Goal: Task Accomplishment & Management: Manage account settings

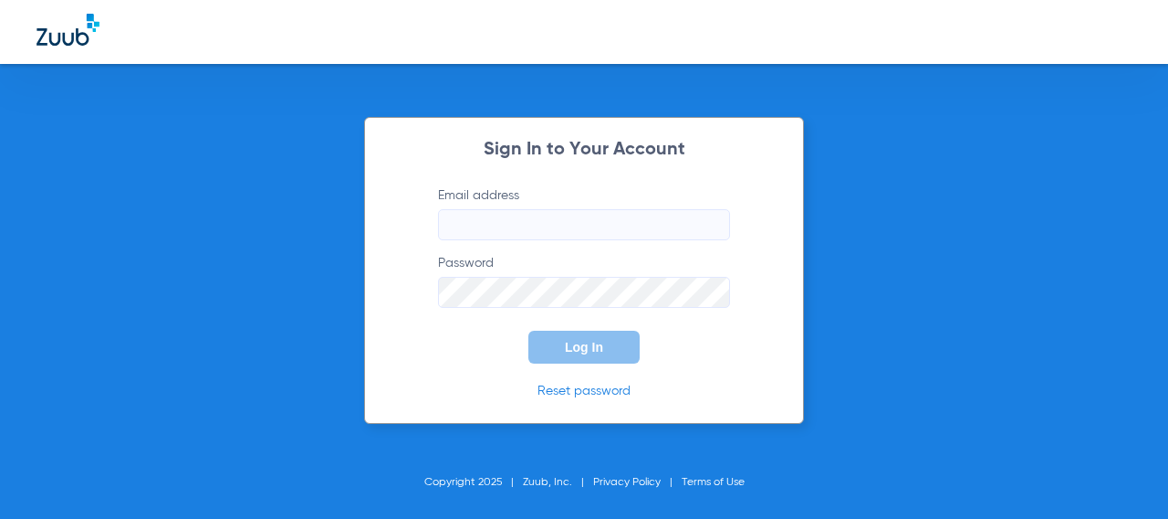
type input "[EMAIL_ADDRESS][DOMAIN_NAME]"
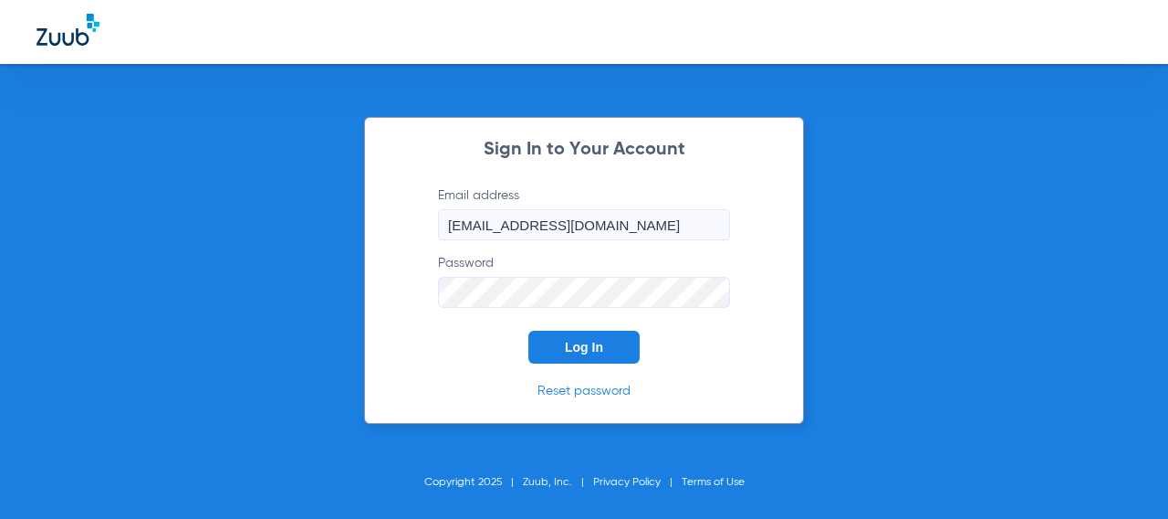
click at [581, 361] on button "Log In" at bounding box center [584, 346] width 111 height 33
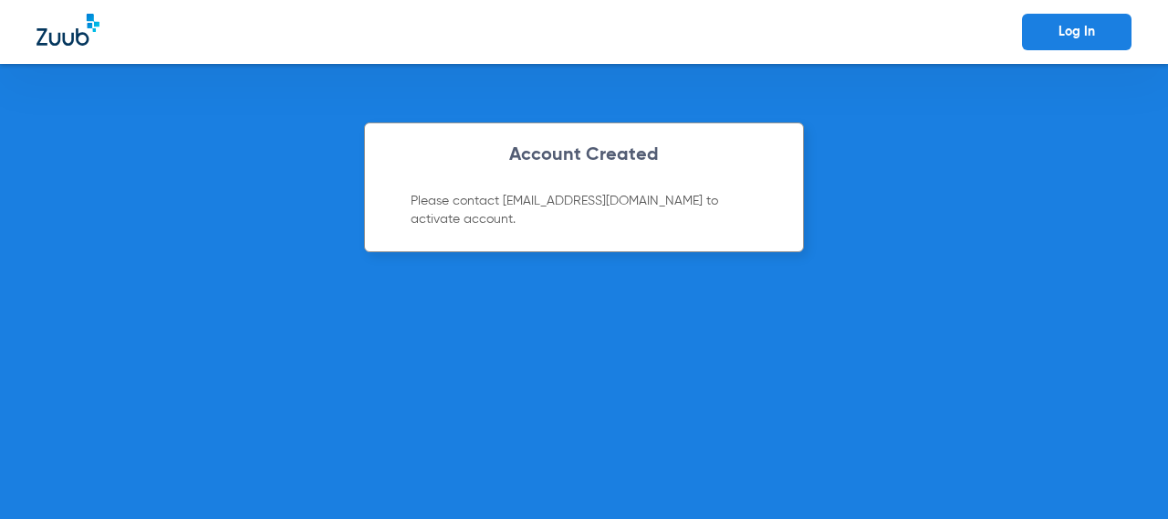
click at [1082, 24] on link "Log In" at bounding box center [1077, 32] width 110 height 37
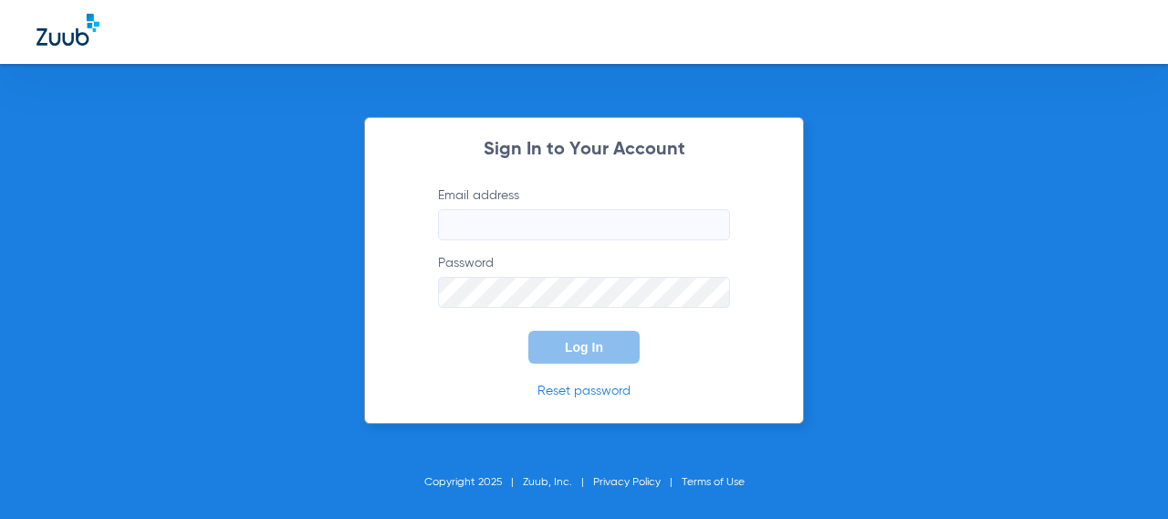
type input "[EMAIL_ADDRESS][DOMAIN_NAME]"
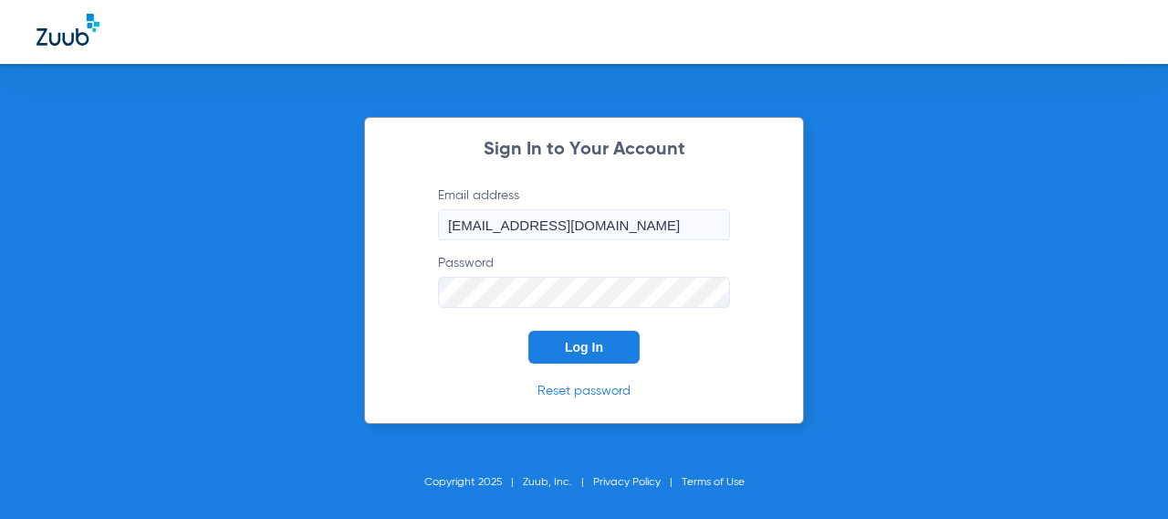
click at [572, 361] on button "Log In" at bounding box center [584, 346] width 111 height 33
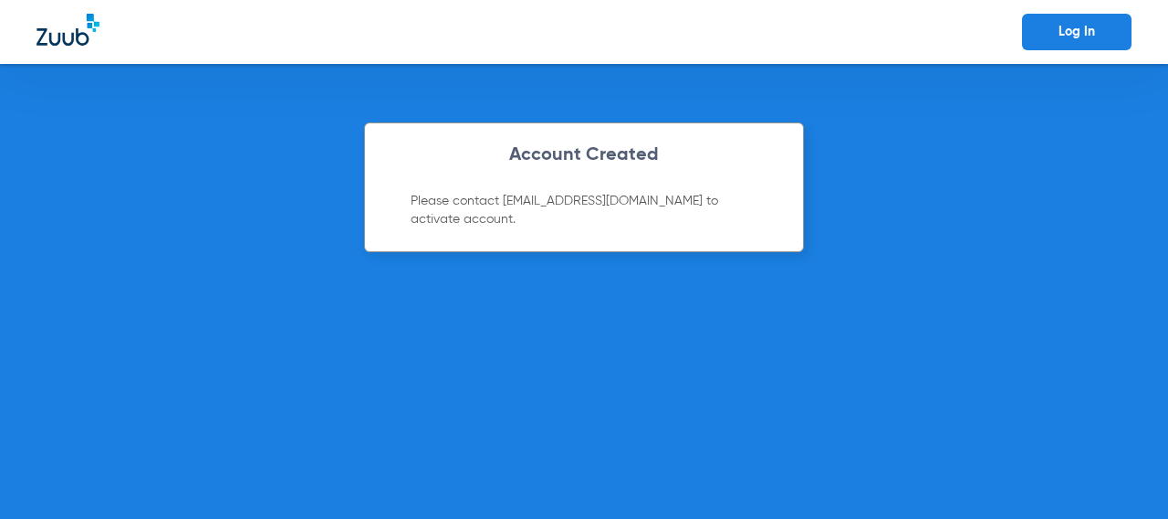
click at [59, 27] on img at bounding box center [68, 30] width 63 height 32
